Goal: Task Accomplishment & Management: Use online tool/utility

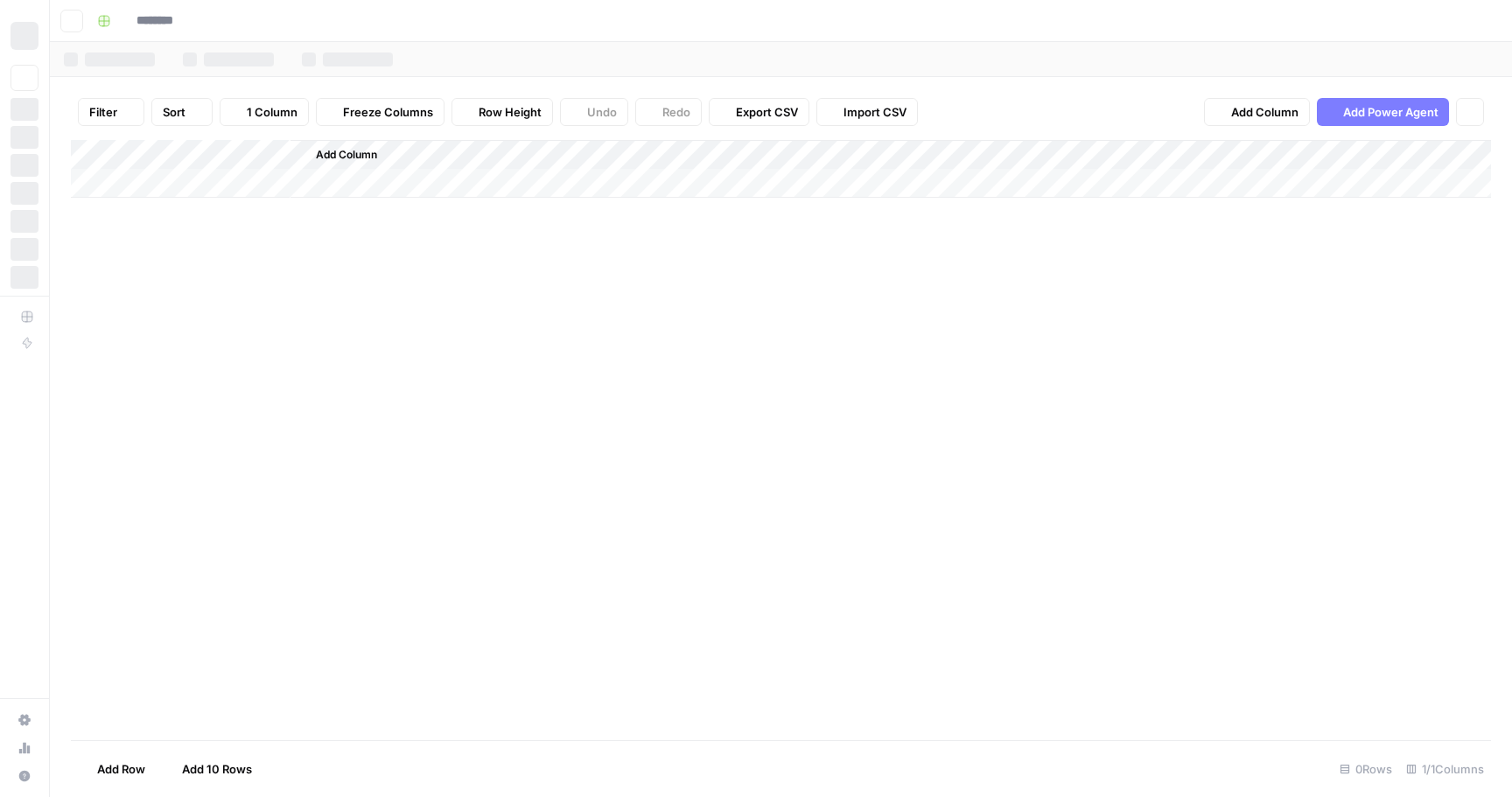
type input "**********"
click at [590, 46] on link "Sheet 13" at bounding box center [603, 59] width 116 height 35
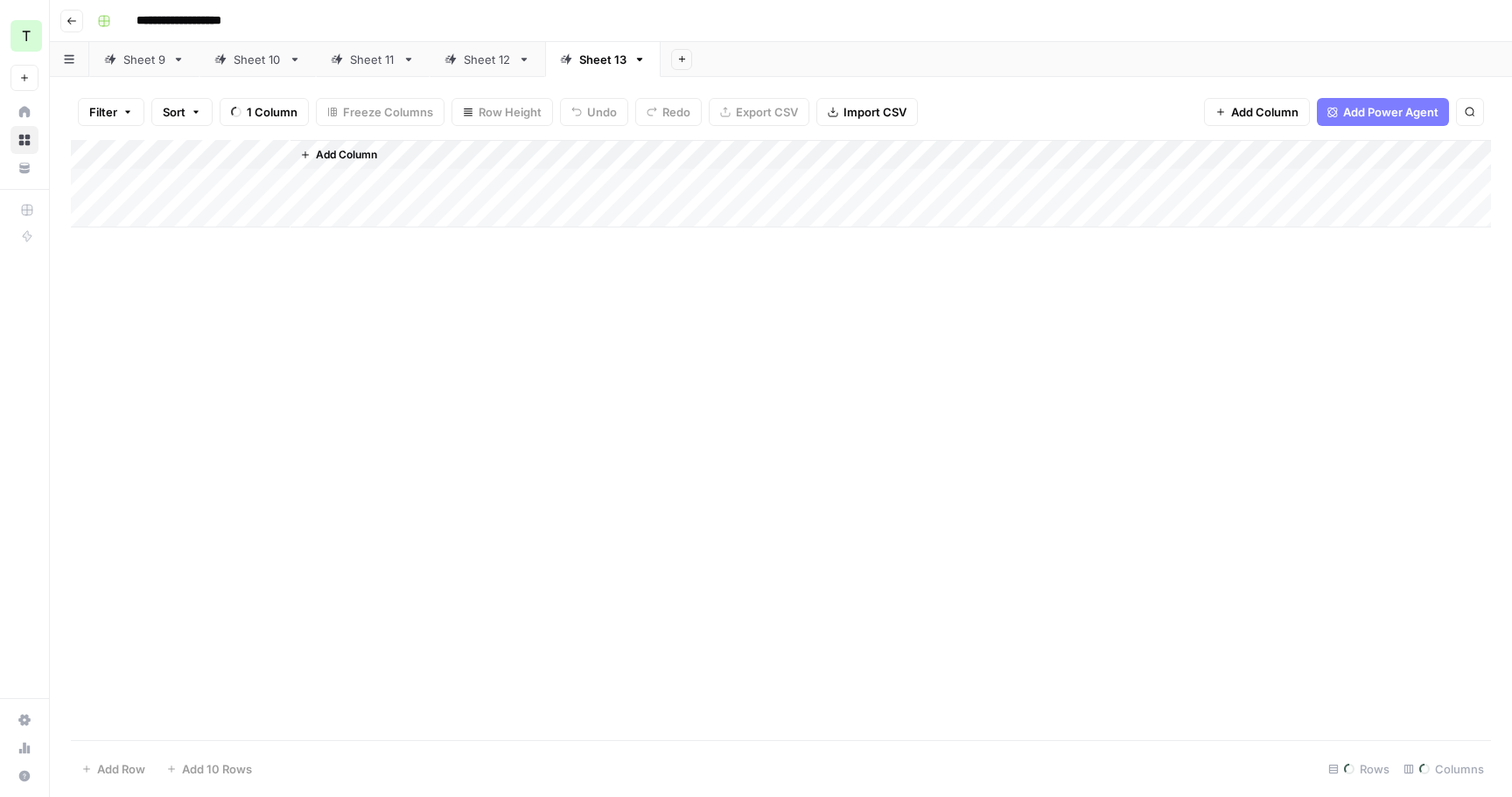
click at [148, 54] on div "Sheet 9" at bounding box center [144, 58] width 42 height 17
click at [316, 198] on div "Add Column" at bounding box center [781, 440] width 1419 height 600
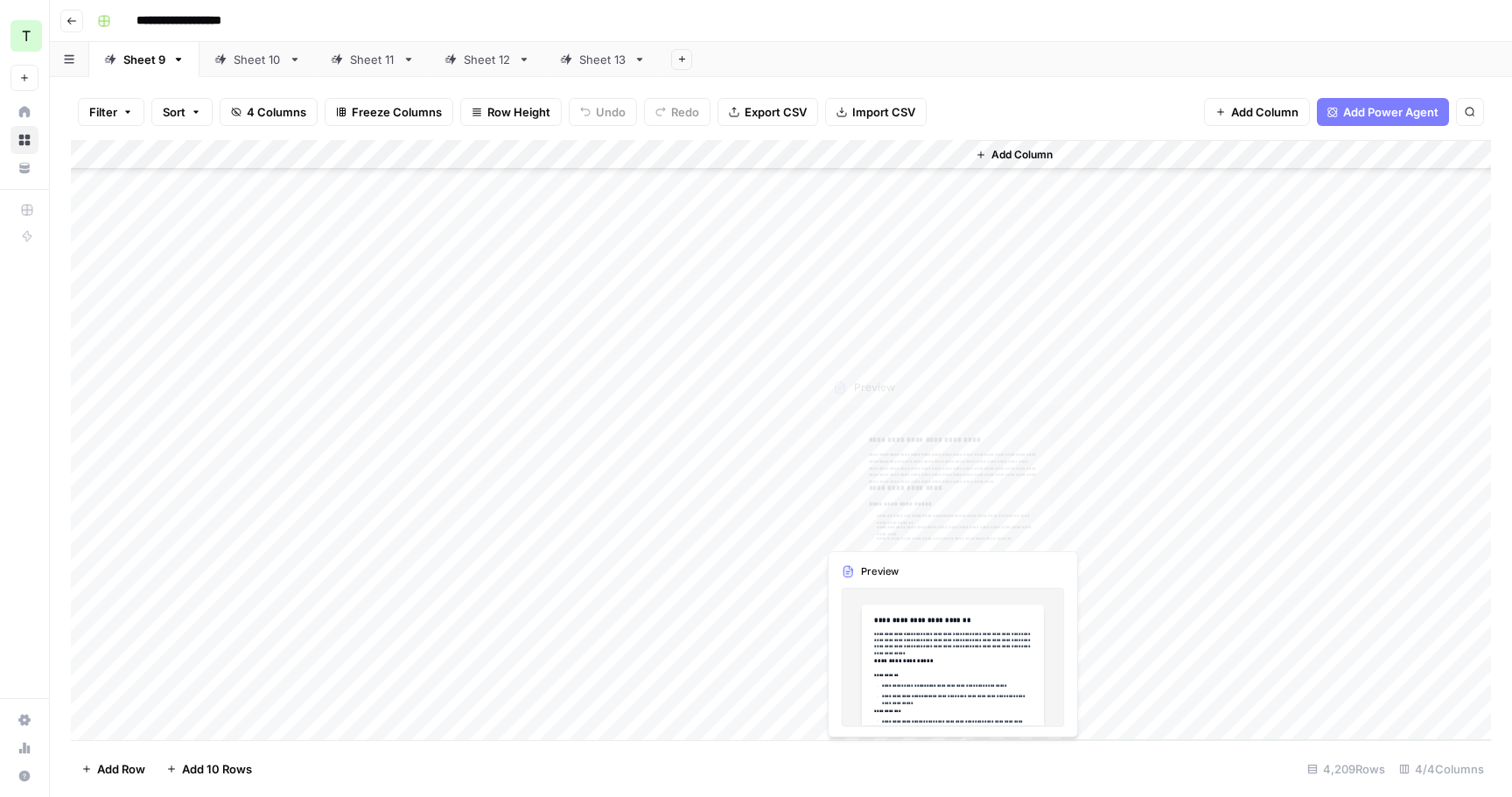
click at [889, 514] on div "Add Column" at bounding box center [781, 440] width 1419 height 600
click at [924, 520] on div "Add Column" at bounding box center [781, 440] width 1419 height 600
click at [902, 580] on div "Add Column" at bounding box center [781, 440] width 1419 height 600
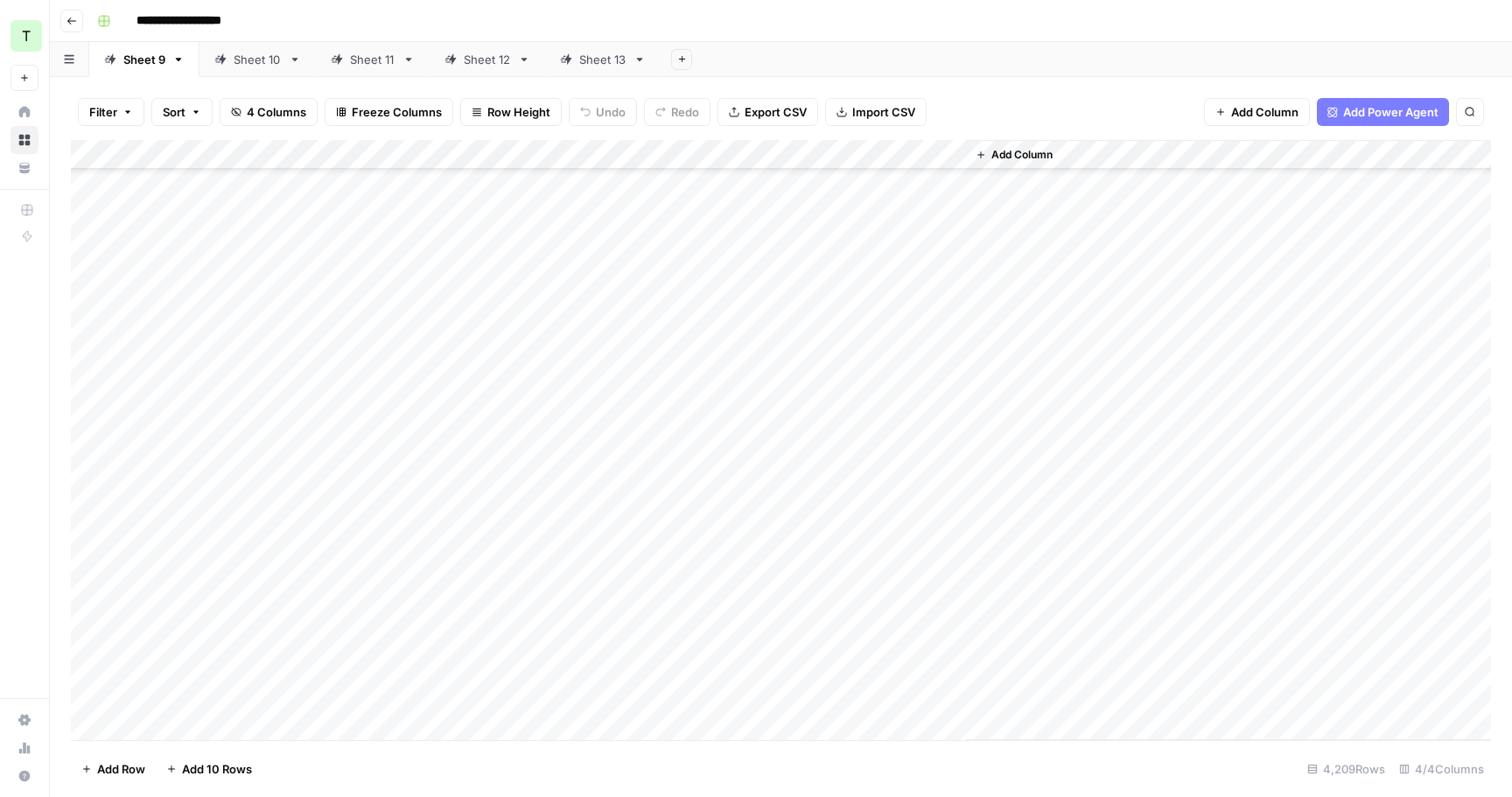
scroll to position [19171, 0]
click at [923, 461] on div "Add Column" at bounding box center [781, 440] width 1419 height 600
click at [913, 487] on div "Add Column" at bounding box center [781, 440] width 1419 height 600
click at [907, 567] on div "Add Column" at bounding box center [781, 440] width 1419 height 600
click at [901, 602] on div "Add Column" at bounding box center [781, 440] width 1419 height 600
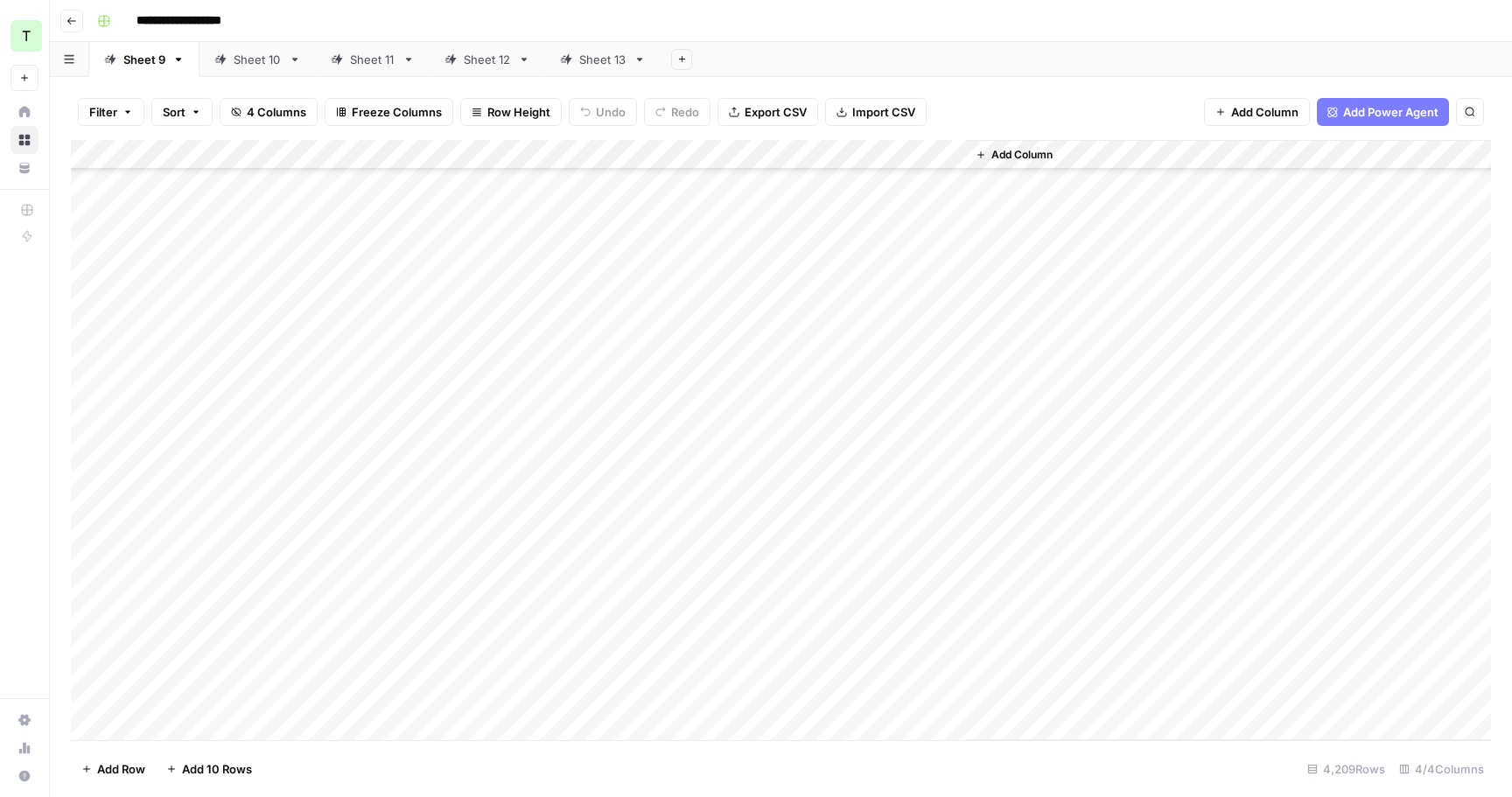
click at [901, 606] on div "Add Column" at bounding box center [781, 440] width 1419 height 600
click at [906, 598] on div "Add Column" at bounding box center [781, 440] width 1419 height 600
click at [906, 573] on div "Add Column" at bounding box center [781, 440] width 1419 height 600
click at [915, 586] on div "Add Column" at bounding box center [781, 440] width 1419 height 600
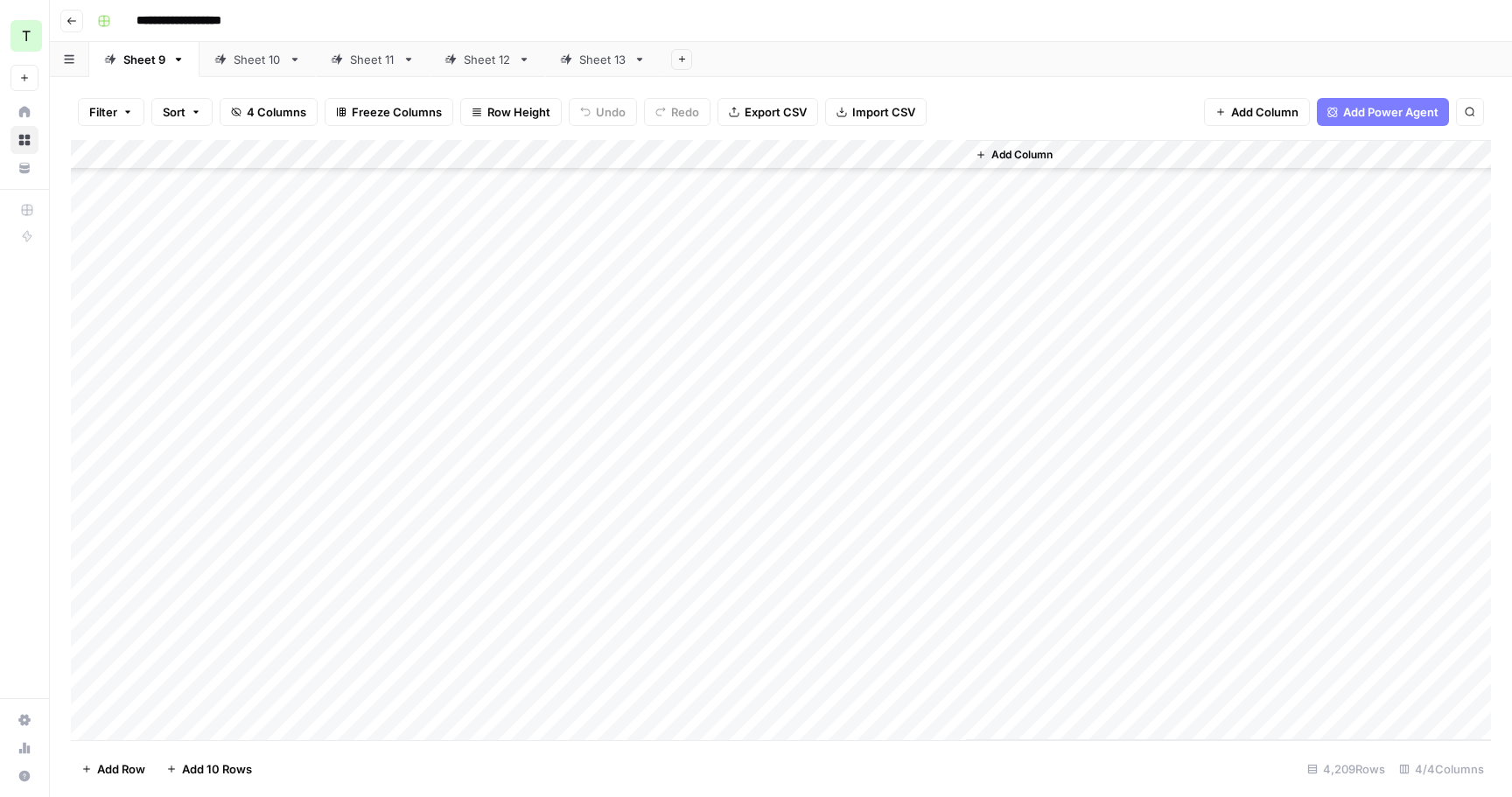
scroll to position [64894, 0]
click at [916, 644] on div "Add Column" at bounding box center [781, 440] width 1419 height 600
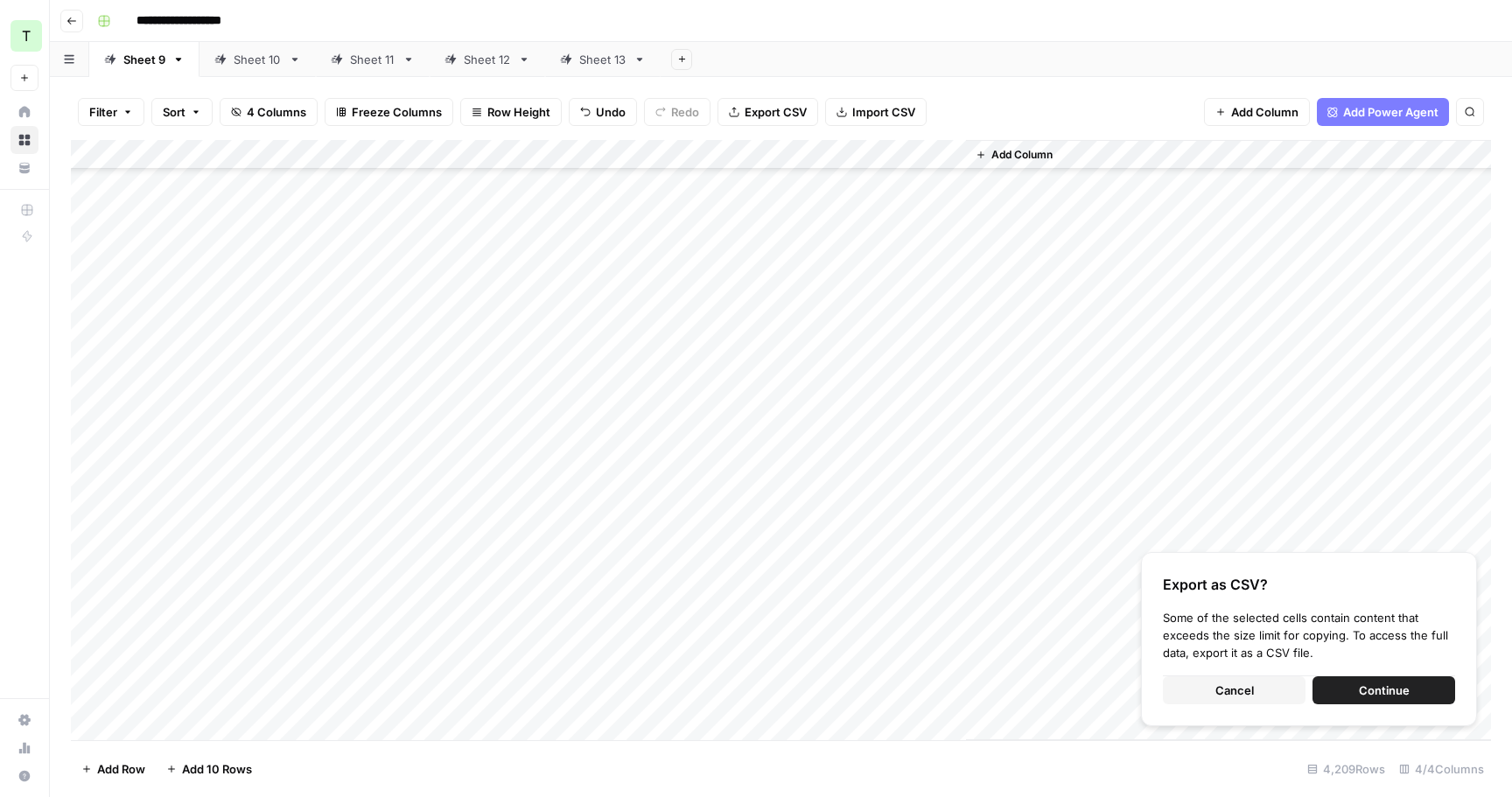
click at [1345, 693] on button "Continue" at bounding box center [1384, 690] width 143 height 28
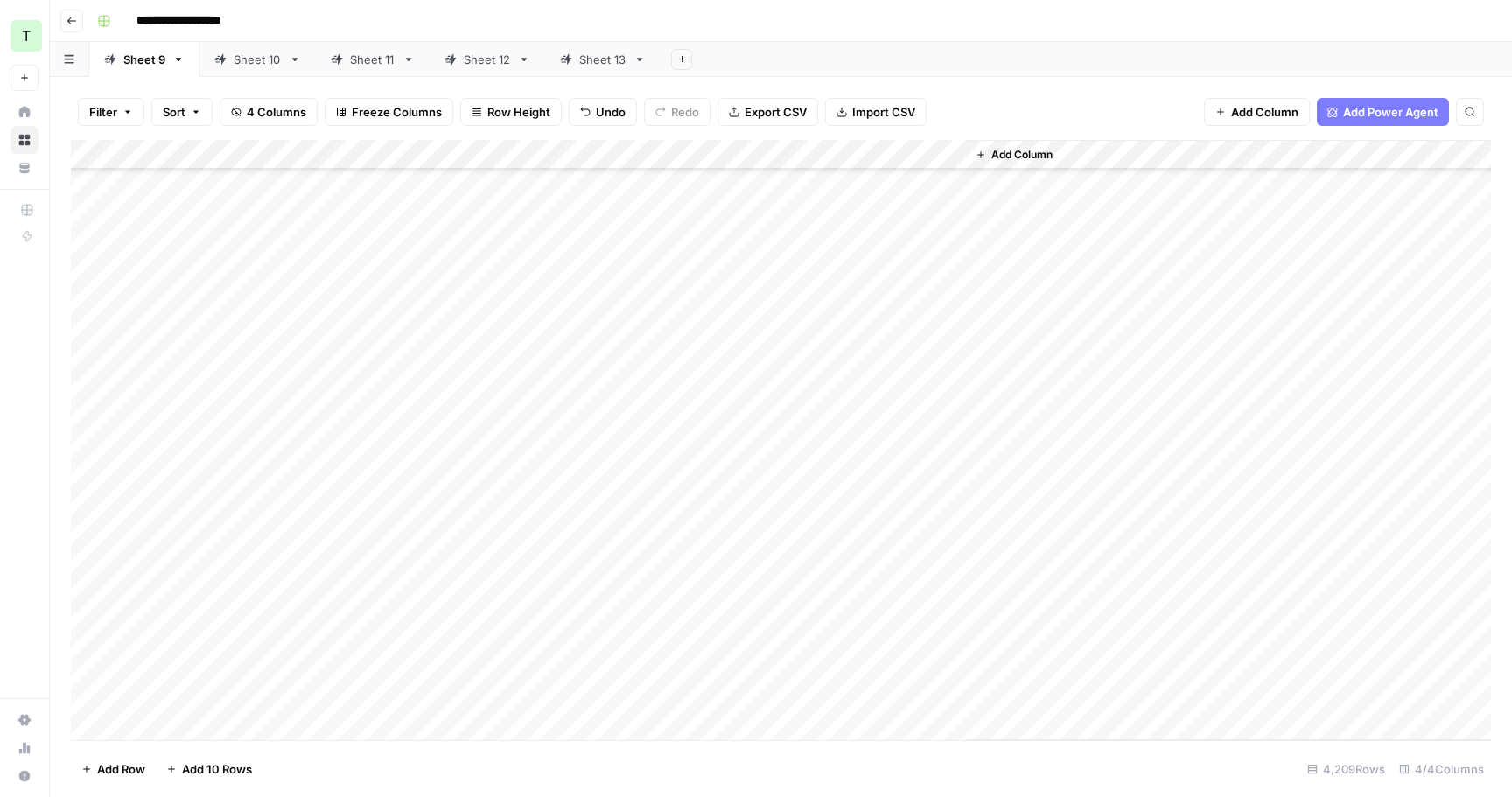
click at [320, 665] on div "Add Column" at bounding box center [781, 440] width 1419 height 600
click at [921, 678] on div "Add Column" at bounding box center [781, 440] width 1419 height 600
click at [880, 704] on div "Add Column" at bounding box center [781, 440] width 1419 height 600
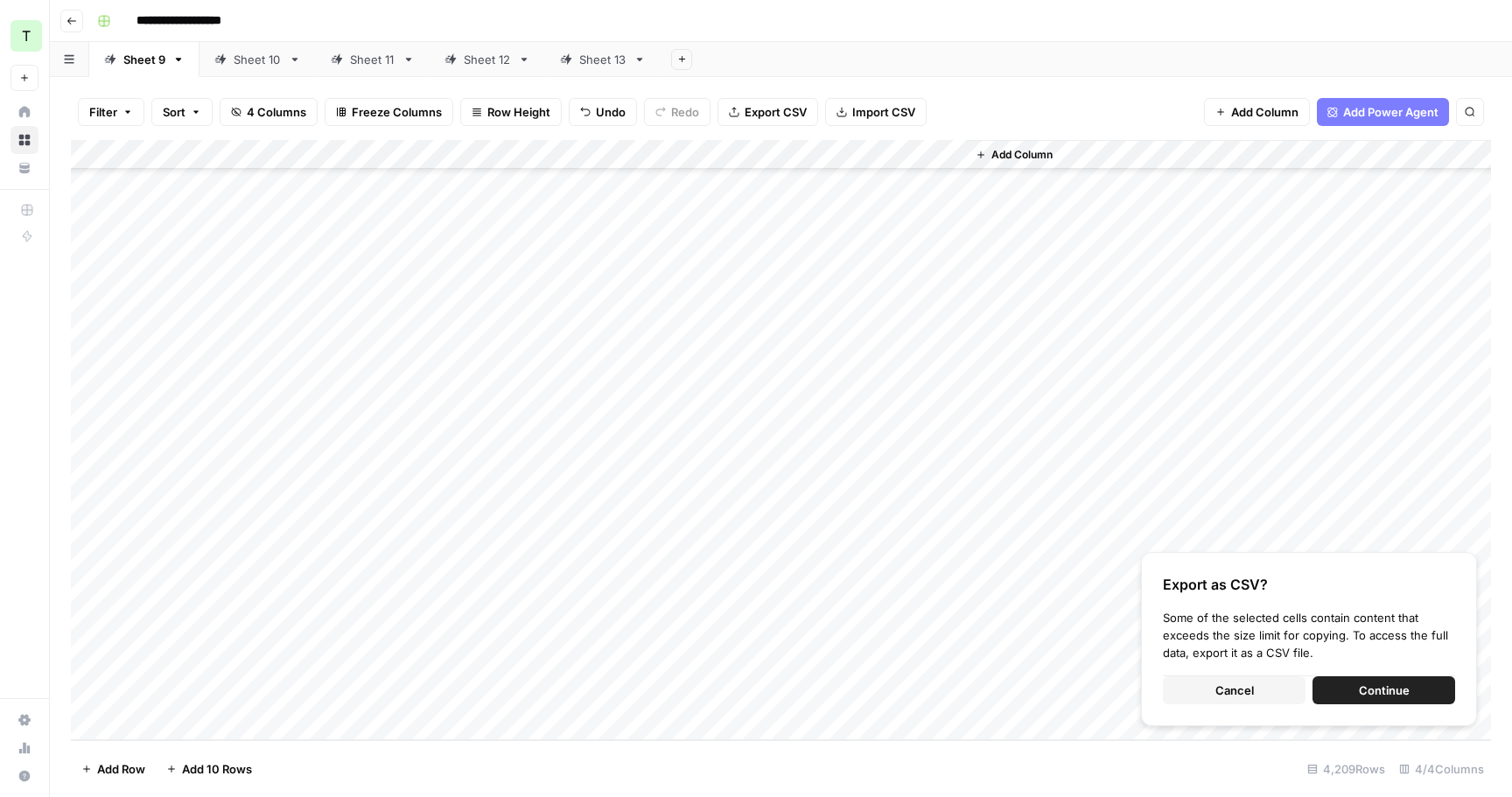
click at [1392, 692] on span "Continue" at bounding box center [1384, 690] width 50 height 17
